Goal: Task Accomplishment & Management: Complete application form

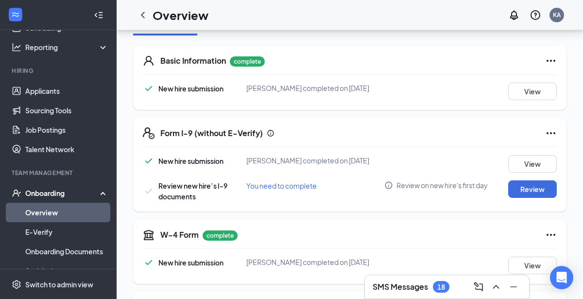
scroll to position [139, 0]
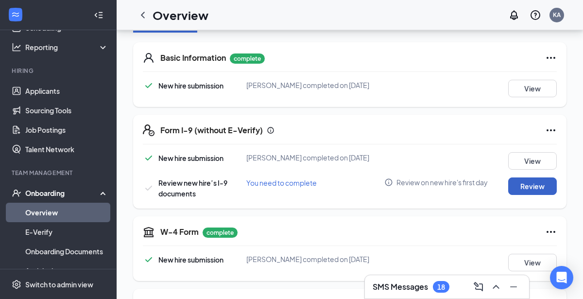
click at [533, 192] on button "Review" at bounding box center [532, 185] width 49 height 17
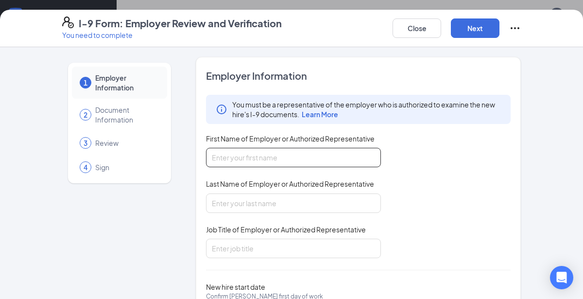
click at [319, 159] on input "First Name of Employer or Authorized Representative" at bounding box center [293, 157] width 175 height 19
type input "[GEOGRAPHIC_DATA]"
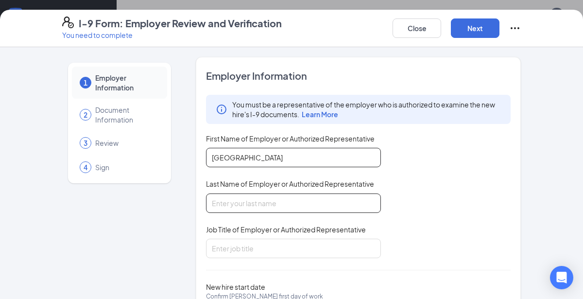
type input "[PERSON_NAME]"
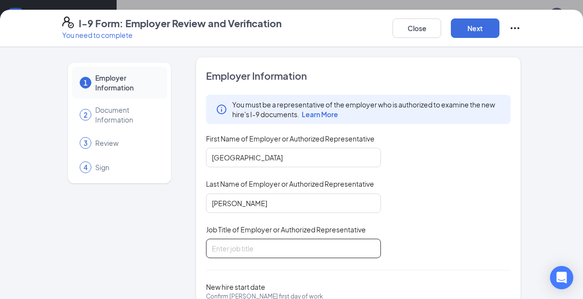
click at [313, 249] on input "Job Title of Employer or Authorized Representative" at bounding box center [293, 248] width 175 height 19
click at [327, 249] on input "Job Title of Employer or Authorized Representative" at bounding box center [293, 248] width 175 height 19
type input "manager"
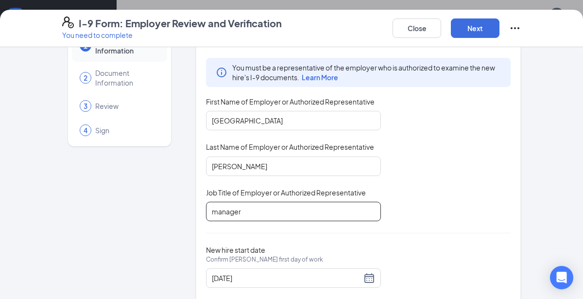
scroll to position [58, 0]
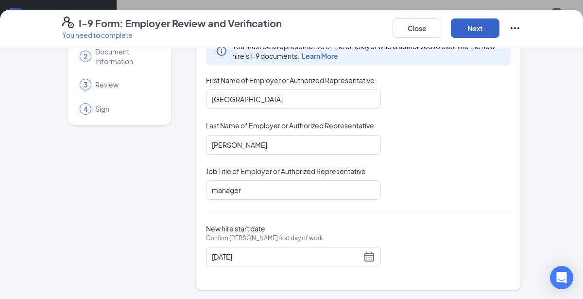
click at [472, 33] on button "Next" at bounding box center [475, 27] width 49 height 19
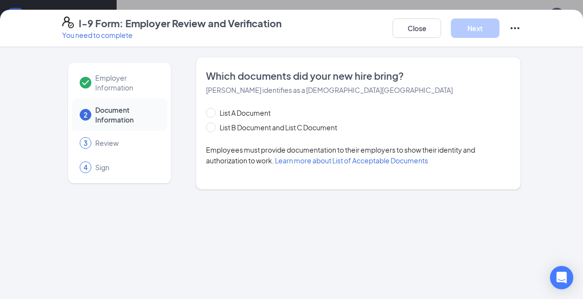
scroll to position [0, 0]
click at [306, 128] on span "List B Document and List C Document" at bounding box center [278, 127] width 125 height 11
click at [213, 128] on input "List B Document and List C Document" at bounding box center [209, 125] width 7 height 7
radio input "true"
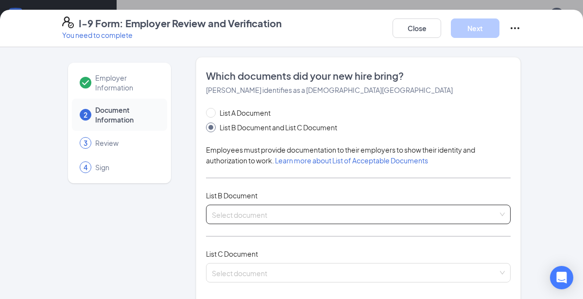
click at [357, 216] on input "search" at bounding box center [355, 212] width 286 height 15
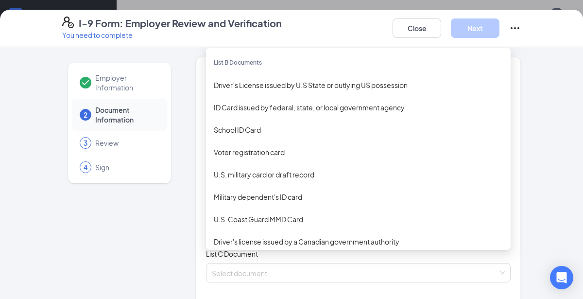
click at [346, 88] on div "Driver’s License issued by U.S State or outlying US possession" at bounding box center [358, 85] width 289 height 11
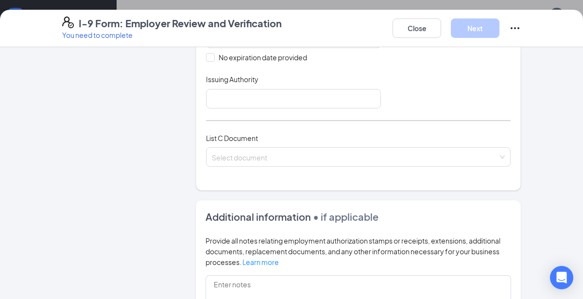
scroll to position [316, 0]
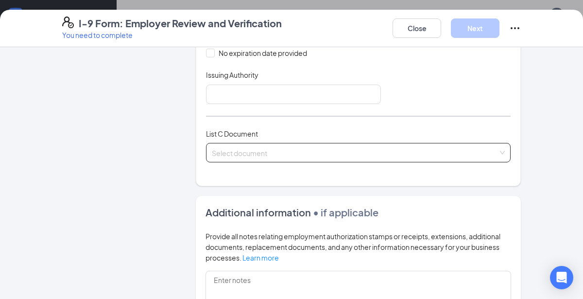
click at [348, 149] on input "search" at bounding box center [355, 150] width 286 height 15
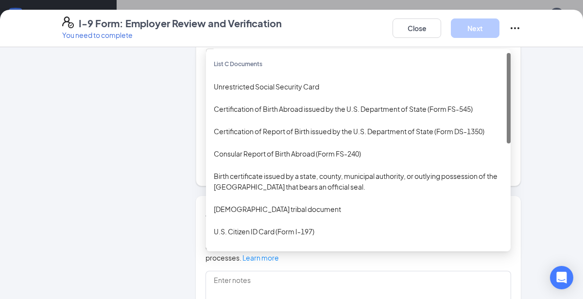
click at [301, 89] on div "Unrestricted Social Security Card" at bounding box center [358, 86] width 289 height 11
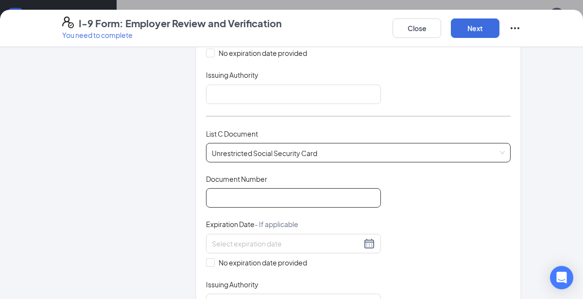
click at [311, 193] on input "Document Number" at bounding box center [293, 197] width 175 height 19
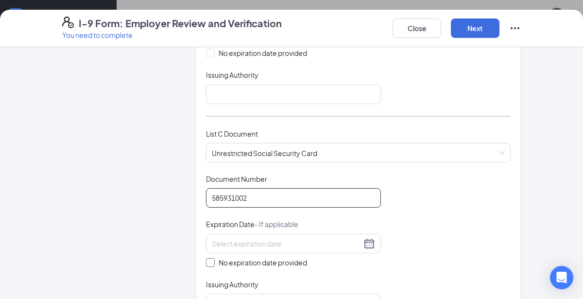
type input "585931002"
click at [211, 261] on input "No expiration date provided" at bounding box center [209, 261] width 7 height 7
checkbox input "true"
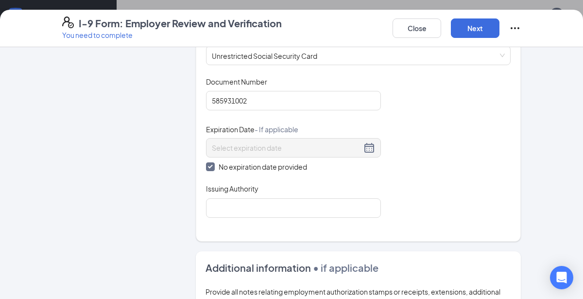
scroll to position [414, 0]
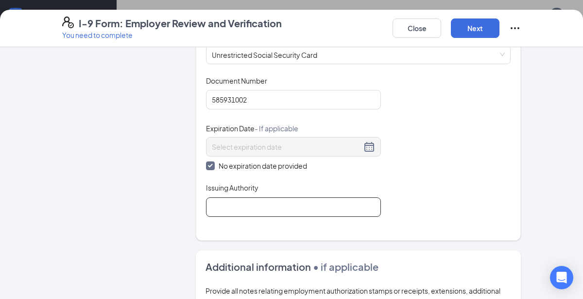
click at [340, 204] on input "Issuing Authority" at bounding box center [293, 206] width 175 height 19
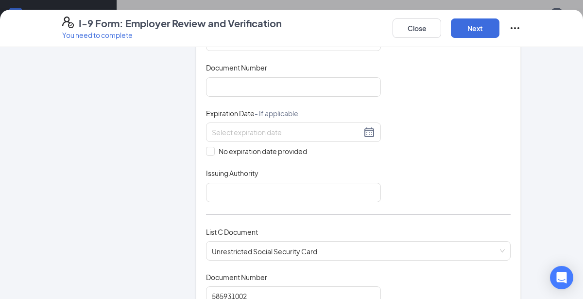
scroll to position [217, 0]
type input "ss516091649"
click at [311, 87] on input "Document Number" at bounding box center [293, 87] width 175 height 19
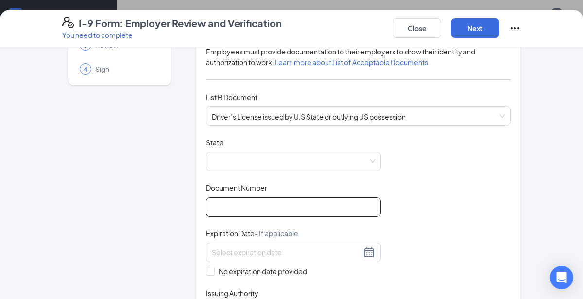
scroll to position [99, 0]
click at [338, 158] on span at bounding box center [293, 161] width 163 height 18
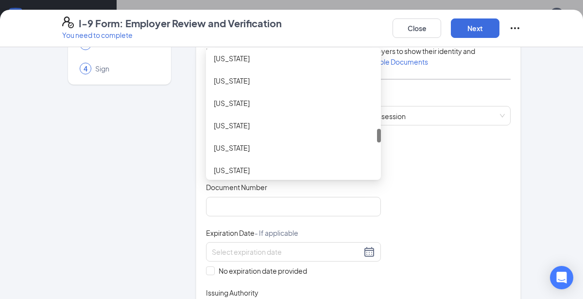
scroll to position [699, 0]
click at [253, 108] on div "[US_STATE]" at bounding box center [293, 101] width 175 height 22
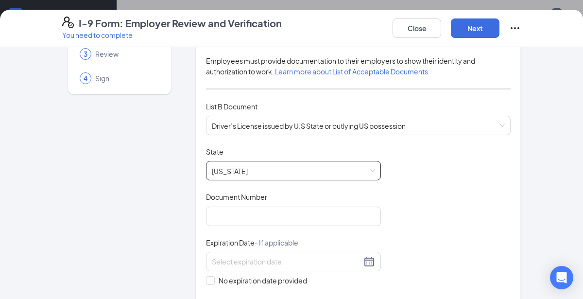
scroll to position [86, 0]
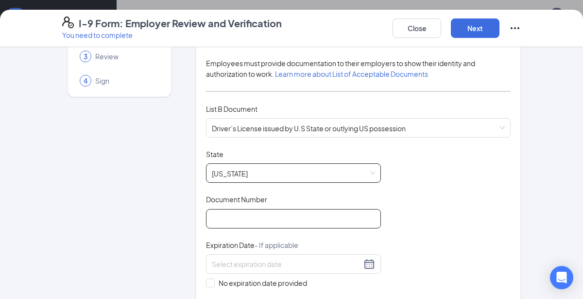
click at [340, 221] on input "Document Number" at bounding box center [293, 218] width 175 height 19
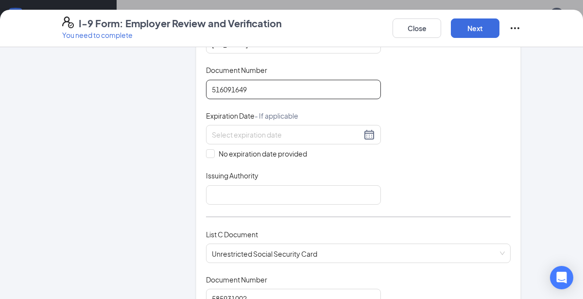
scroll to position [217, 0]
type input "516091649"
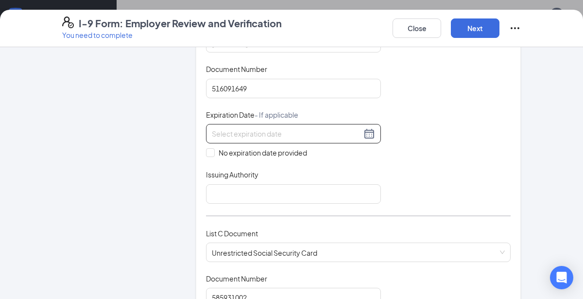
click at [371, 129] on div at bounding box center [293, 134] width 163 height 12
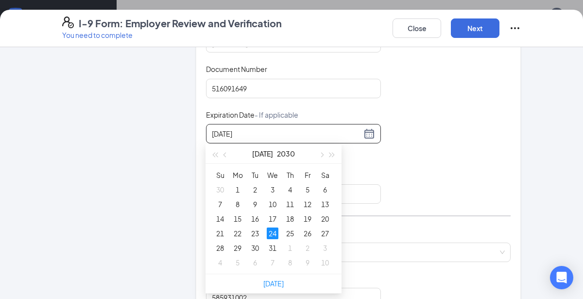
click at [269, 237] on div "24" at bounding box center [273, 233] width 12 height 12
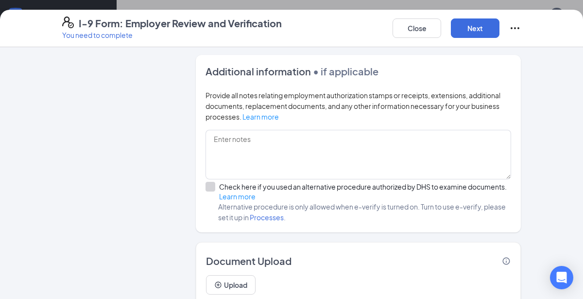
scroll to position [642, 0]
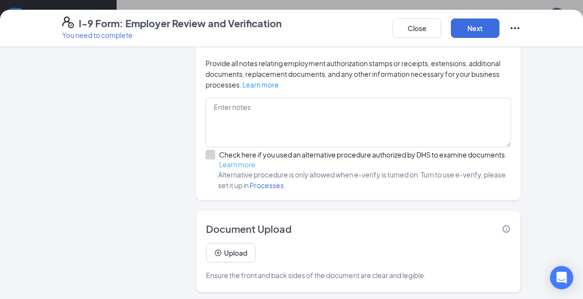
type input "[DATE]"
click at [221, 160] on link "Learn more" at bounding box center [237, 164] width 36 height 9
click at [474, 36] on button "Next" at bounding box center [475, 27] width 49 height 19
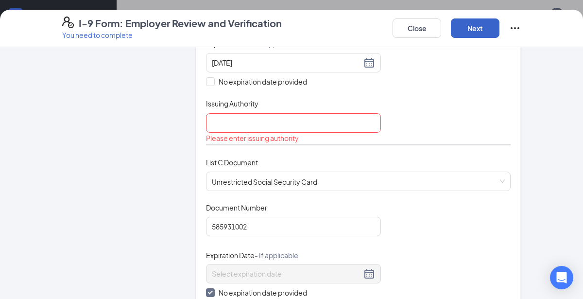
scroll to position [287, 0]
click at [345, 124] on input "Issuing Authority" at bounding box center [293, 123] width 175 height 19
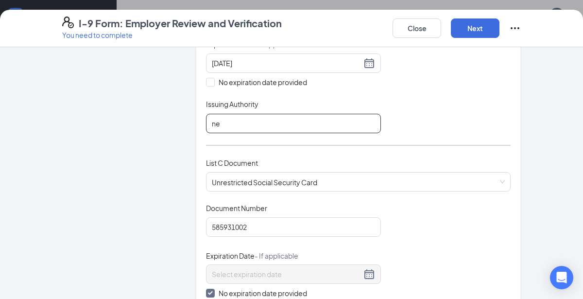
type input "n"
type input "NM"
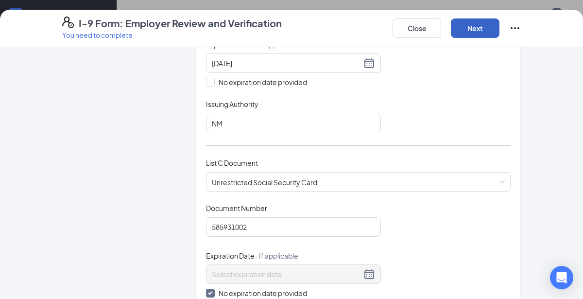
click at [478, 33] on button "Next" at bounding box center [475, 27] width 49 height 19
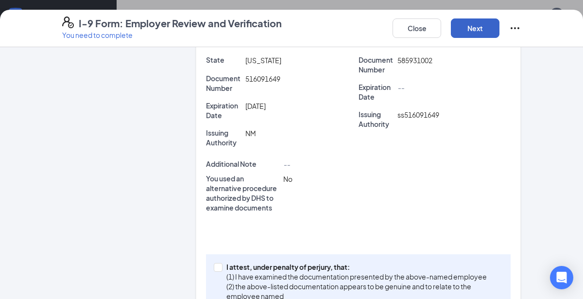
scroll to position [298, 0]
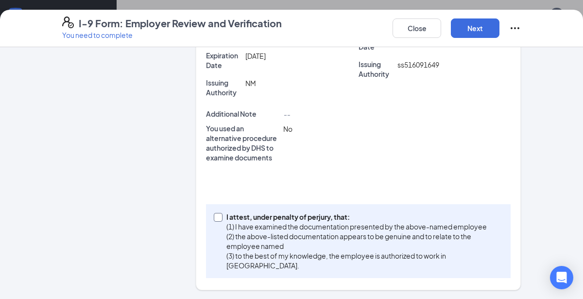
click at [218, 215] on input "I attest, under penalty of [PERSON_NAME], that: (1) I have examined the documen…" at bounding box center [217, 216] width 7 height 7
checkbox input "true"
click at [480, 31] on button "Next" at bounding box center [475, 27] width 49 height 19
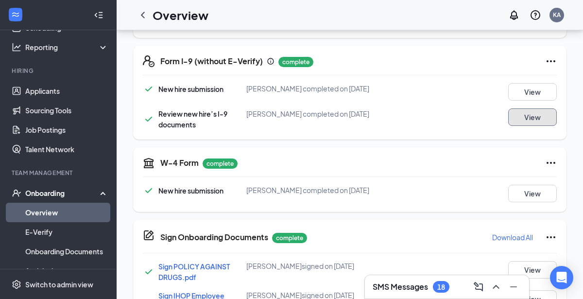
scroll to position [211, 0]
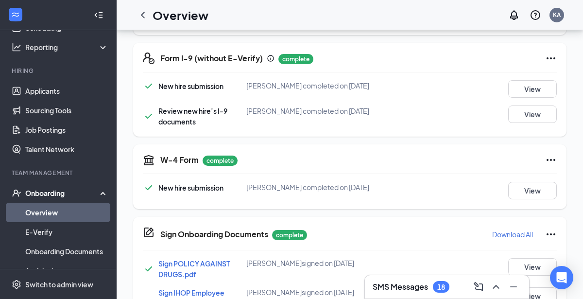
click at [48, 214] on link "Overview" at bounding box center [66, 212] width 83 height 19
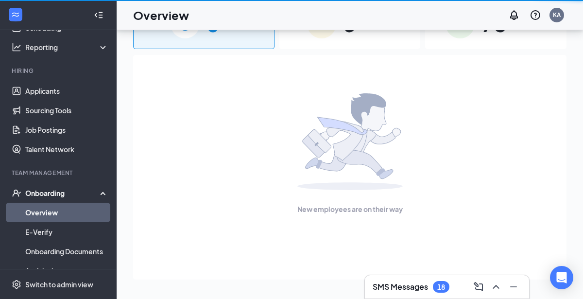
scroll to position [44, 0]
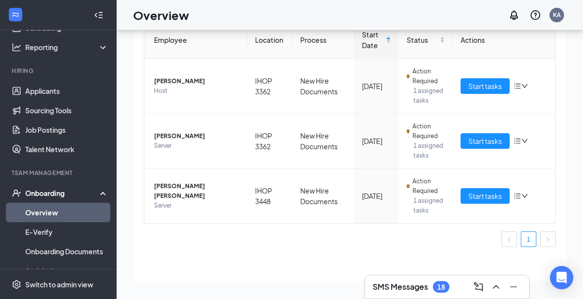
scroll to position [72, 0]
click at [485, 197] on span "Start tasks" at bounding box center [485, 195] width 34 height 11
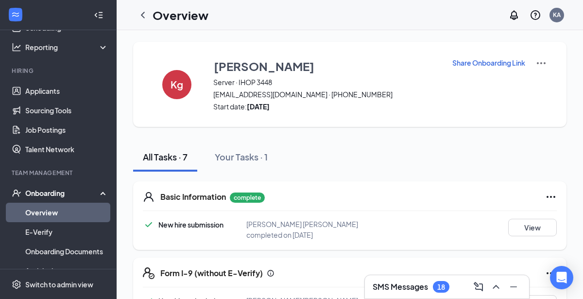
click at [37, 193] on div "Onboarding" at bounding box center [62, 193] width 75 height 10
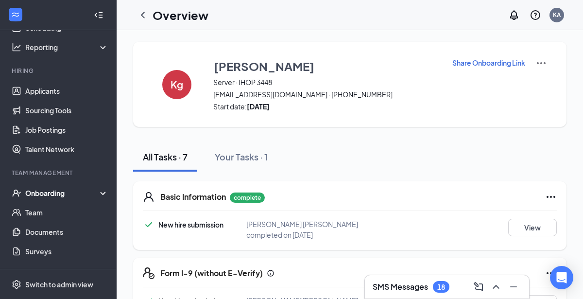
click at [46, 192] on div "Onboarding" at bounding box center [62, 193] width 75 height 10
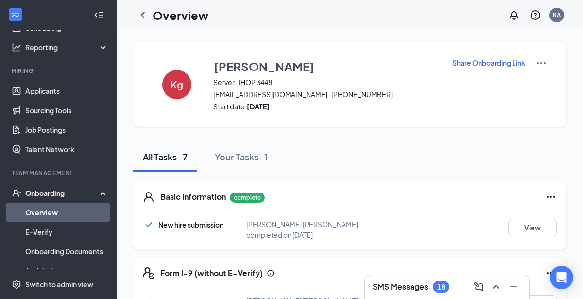
click at [44, 210] on link "Overview" at bounding box center [66, 212] width 83 height 19
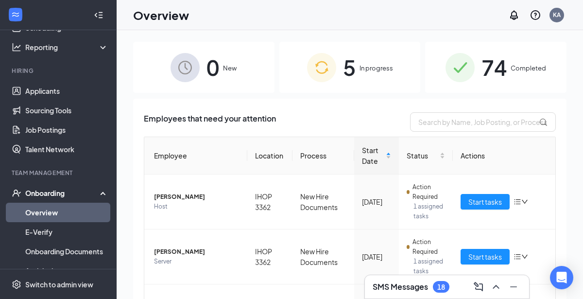
click at [363, 70] on span "In progress" at bounding box center [377, 68] width 34 height 10
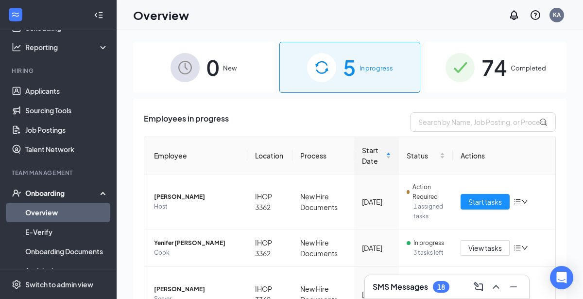
click at [505, 70] on span "74" at bounding box center [494, 68] width 25 height 34
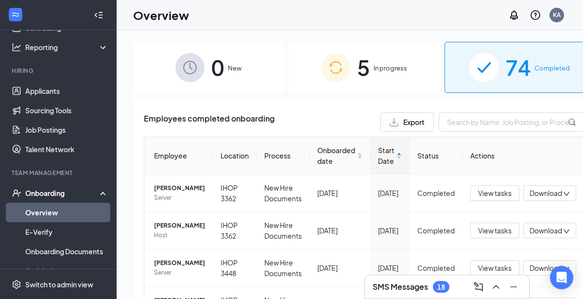
click at [242, 74] on div "0 New" at bounding box center [208, 67] width 151 height 51
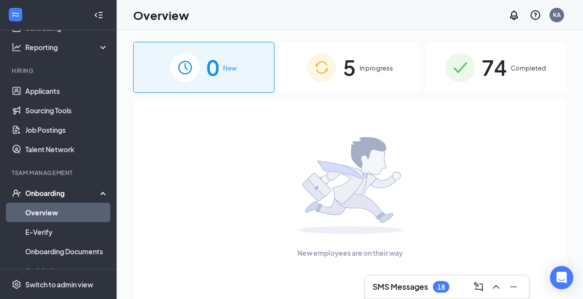
click at [510, 78] on div "74 Completed" at bounding box center [495, 67] width 141 height 51
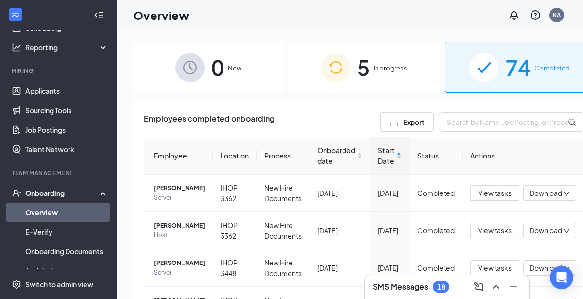
click at [369, 74] on div "5 In progress" at bounding box center [364, 67] width 151 height 51
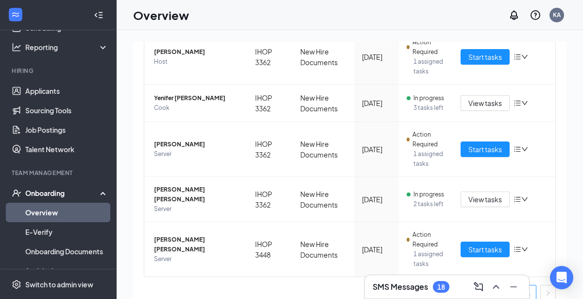
scroll to position [147, 0]
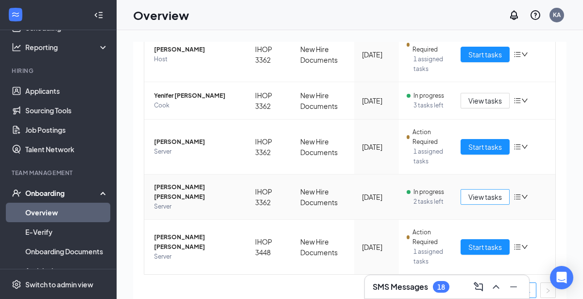
click at [483, 192] on span "View tasks" at bounding box center [485, 196] width 34 height 11
